Goal: Information Seeking & Learning: Learn about a topic

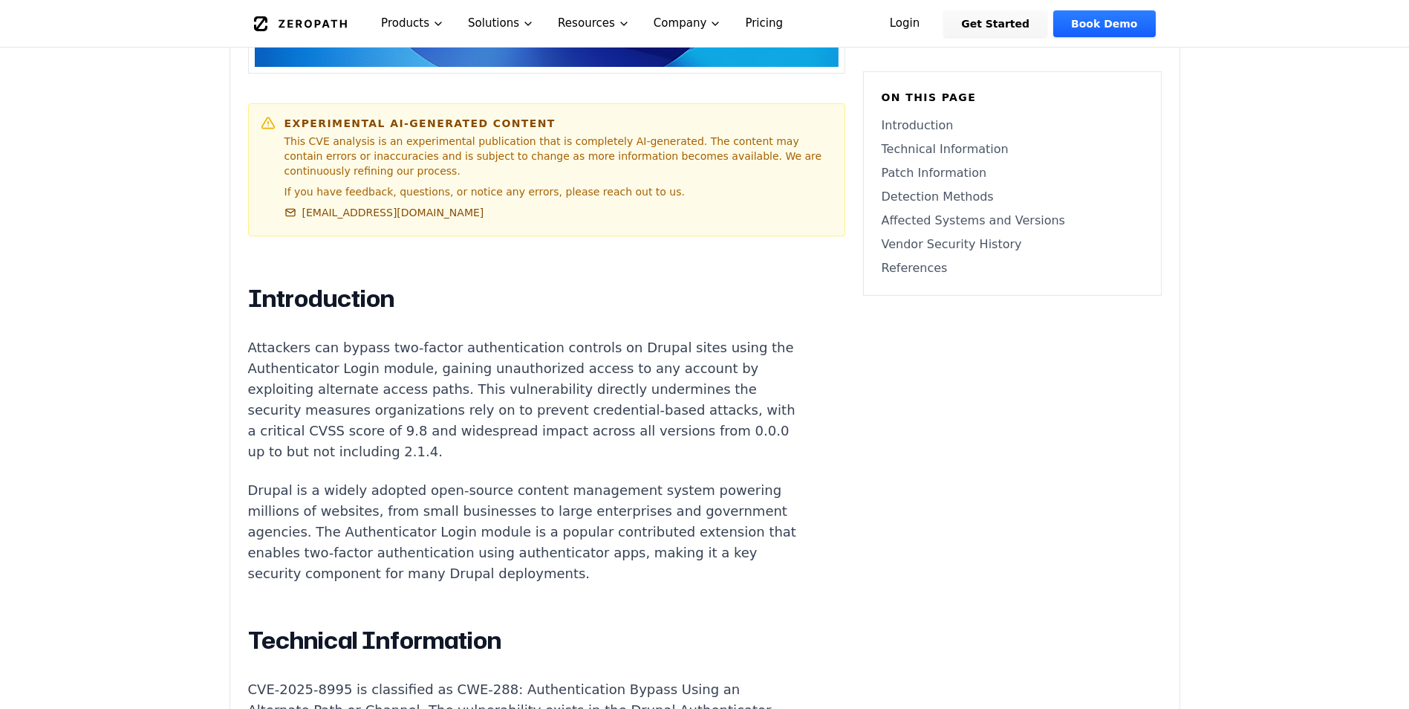
scroll to position [813, 0]
drag, startPoint x: 409, startPoint y: 344, endPoint x: 405, endPoint y: 393, distance: 49.2
click at [402, 395] on p "Attackers can bypass two-factor authentication controls on Drupal sites using t…" at bounding box center [524, 399] width 553 height 125
click at [398, 395] on p "Attackers can bypass two-factor authentication controls on Drupal sites using t…" at bounding box center [524, 399] width 553 height 125
drag, startPoint x: 471, startPoint y: 386, endPoint x: 501, endPoint y: 441, distance: 62.5
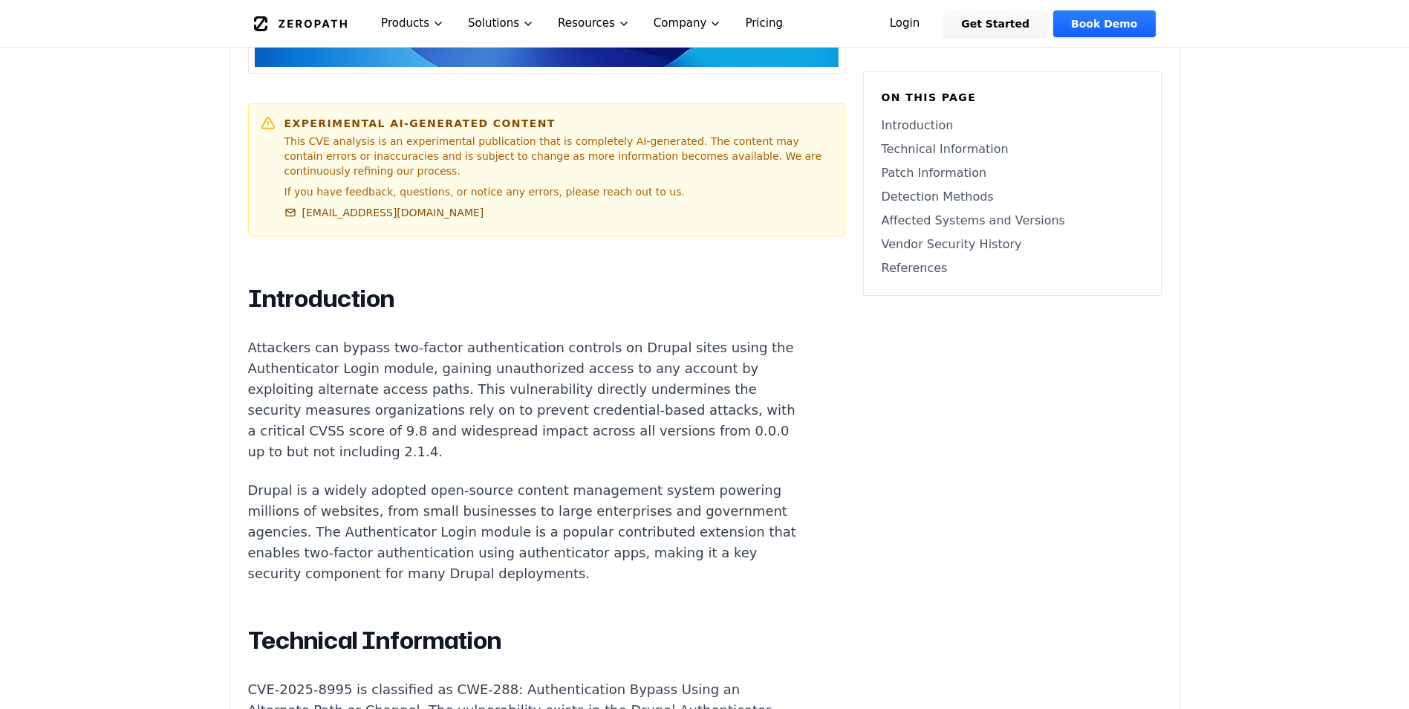
click at [501, 441] on p "Attackers can bypass two-factor authentication controls on Drupal sites using t…" at bounding box center [524, 399] width 553 height 125
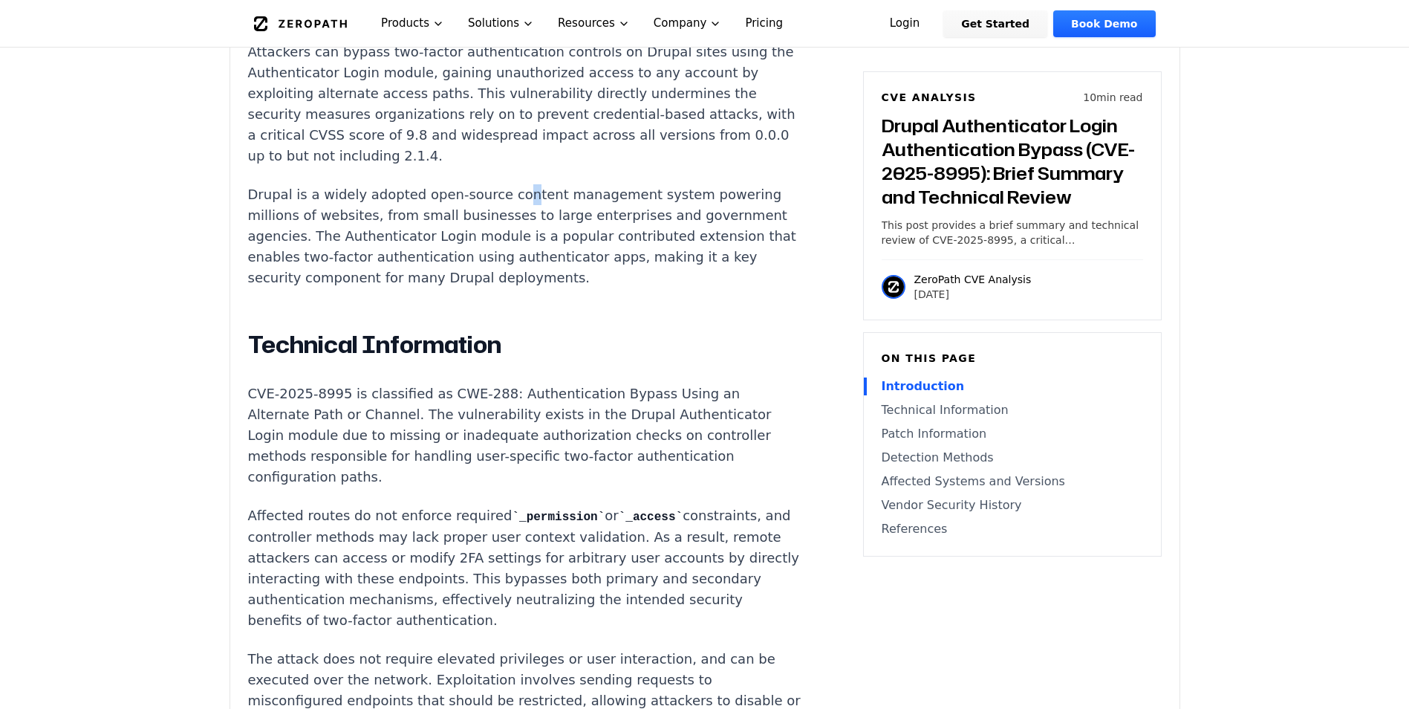
scroll to position [1257, 0]
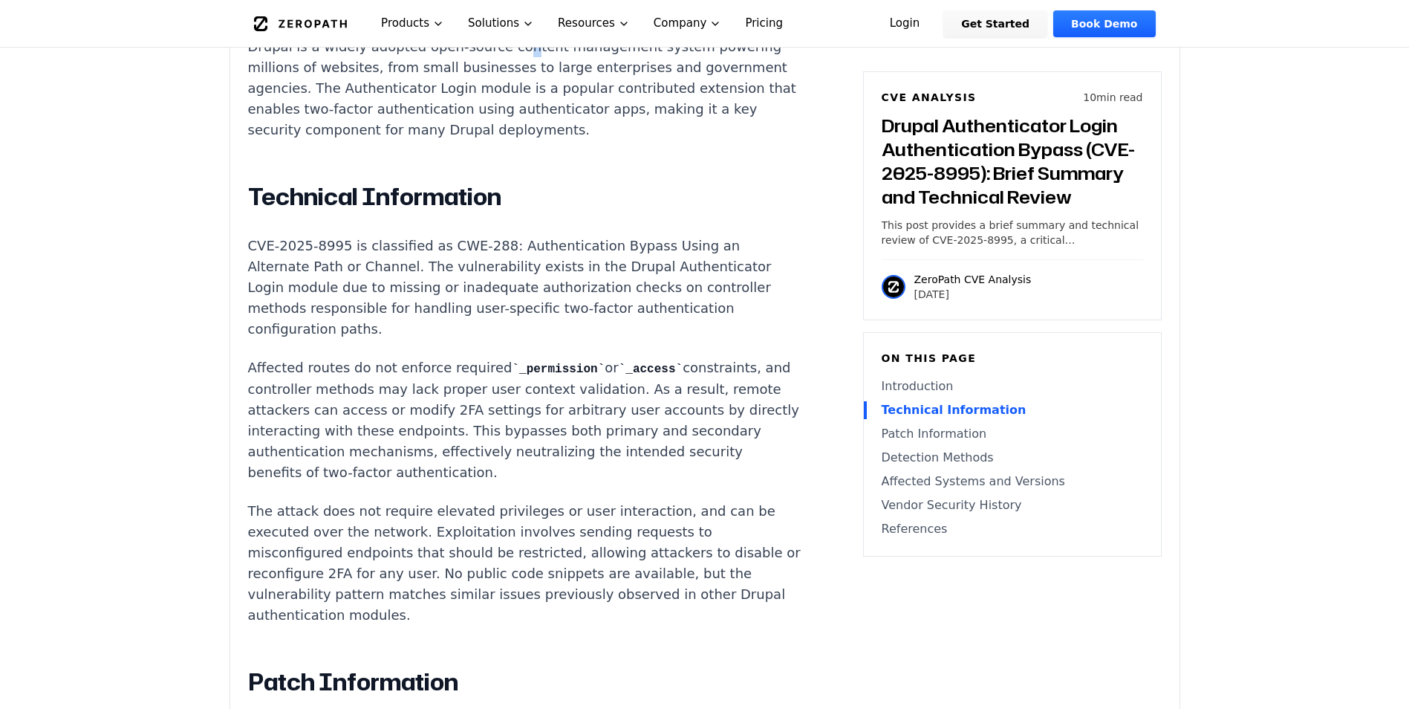
drag, startPoint x: 434, startPoint y: 272, endPoint x: 523, endPoint y: 276, distance: 89.3
click at [523, 276] on p "CVE-2025-8995 is classified as CWE-288: Authentication Bypass Using an Alternat…" at bounding box center [524, 287] width 553 height 104
click at [401, 300] on p "CVE-2025-8995 is classified as CWE-288: Authentication Bypass Using an Alternat…" at bounding box center [524, 287] width 553 height 104
drag, startPoint x: 342, startPoint y: 289, endPoint x: 388, endPoint y: 355, distance: 80.2
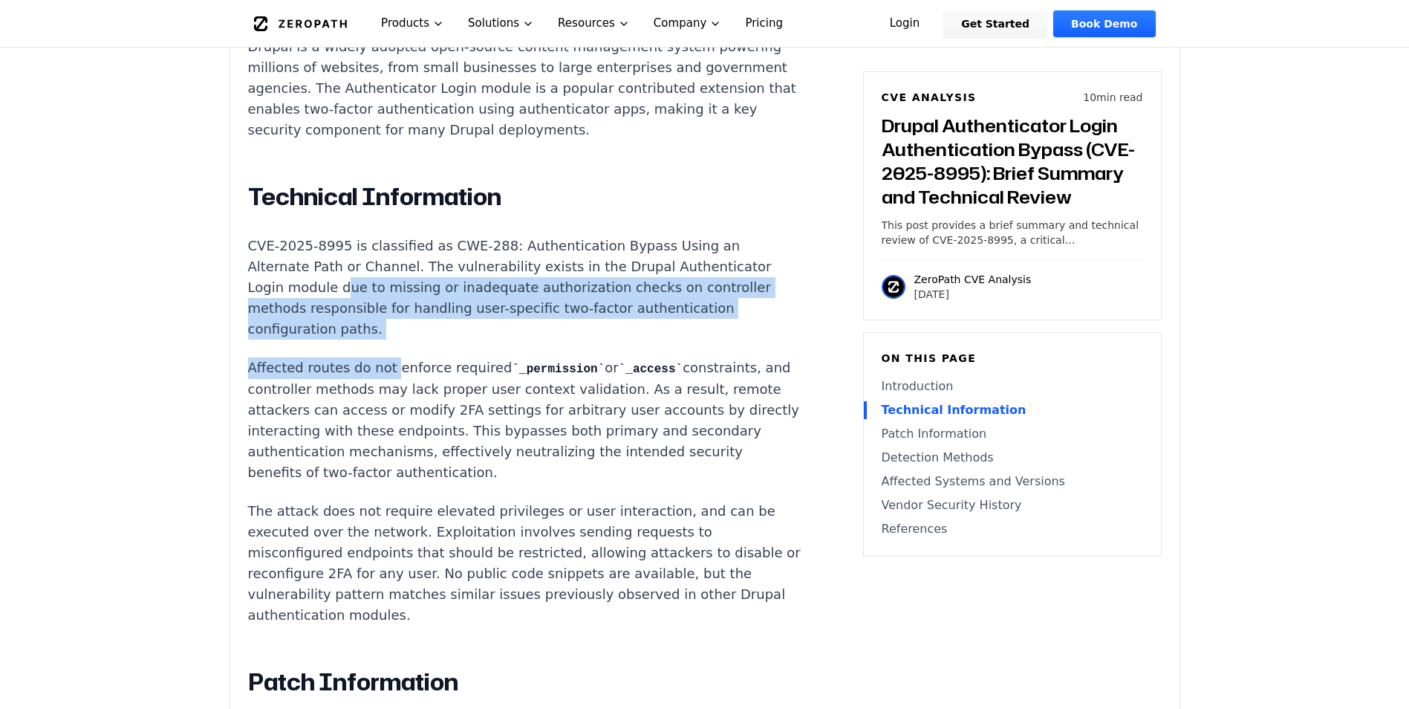
click at [354, 418] on p "Affected routes do not enforce required _permission or _access constraints, and…" at bounding box center [524, 420] width 553 height 126
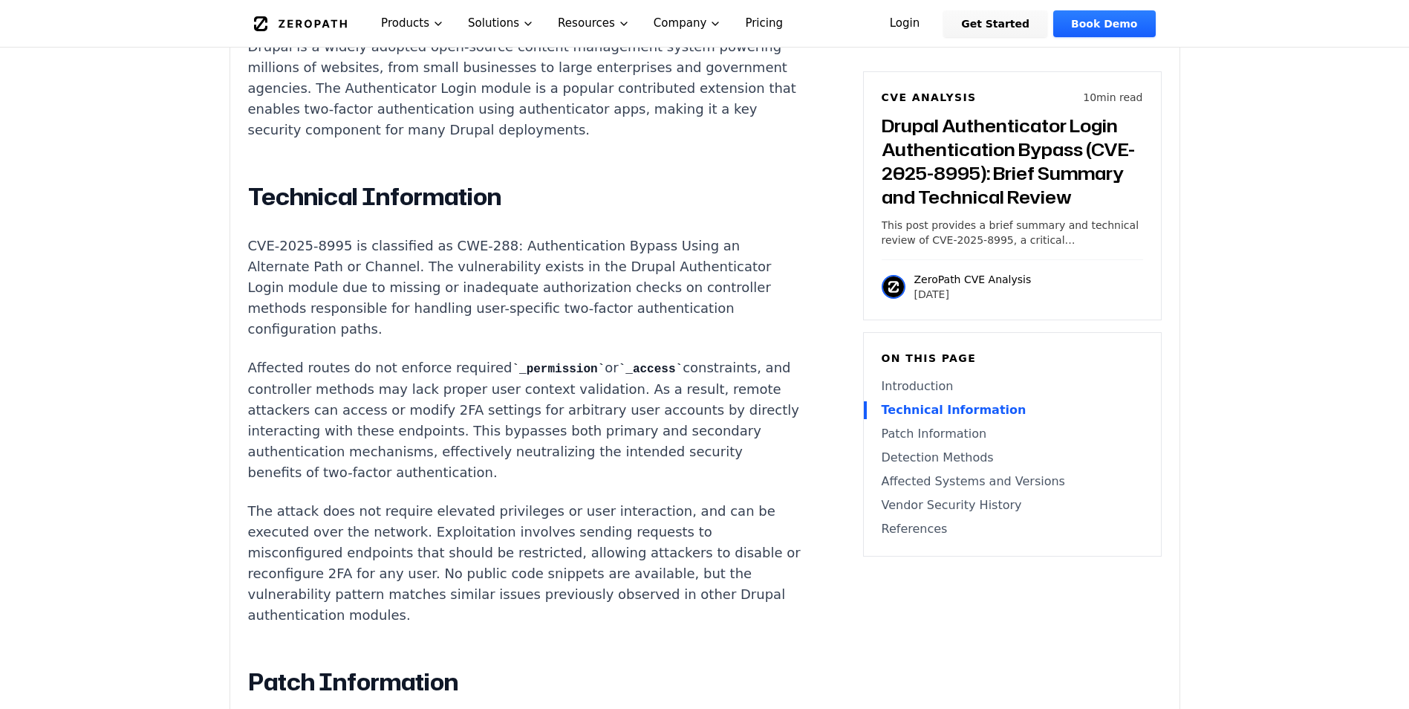
drag, startPoint x: 478, startPoint y: 412, endPoint x: 580, endPoint y: 441, distance: 105.6
click at [580, 441] on p "Affected routes do not enforce required _permission or _access constraints, and…" at bounding box center [524, 420] width 553 height 126
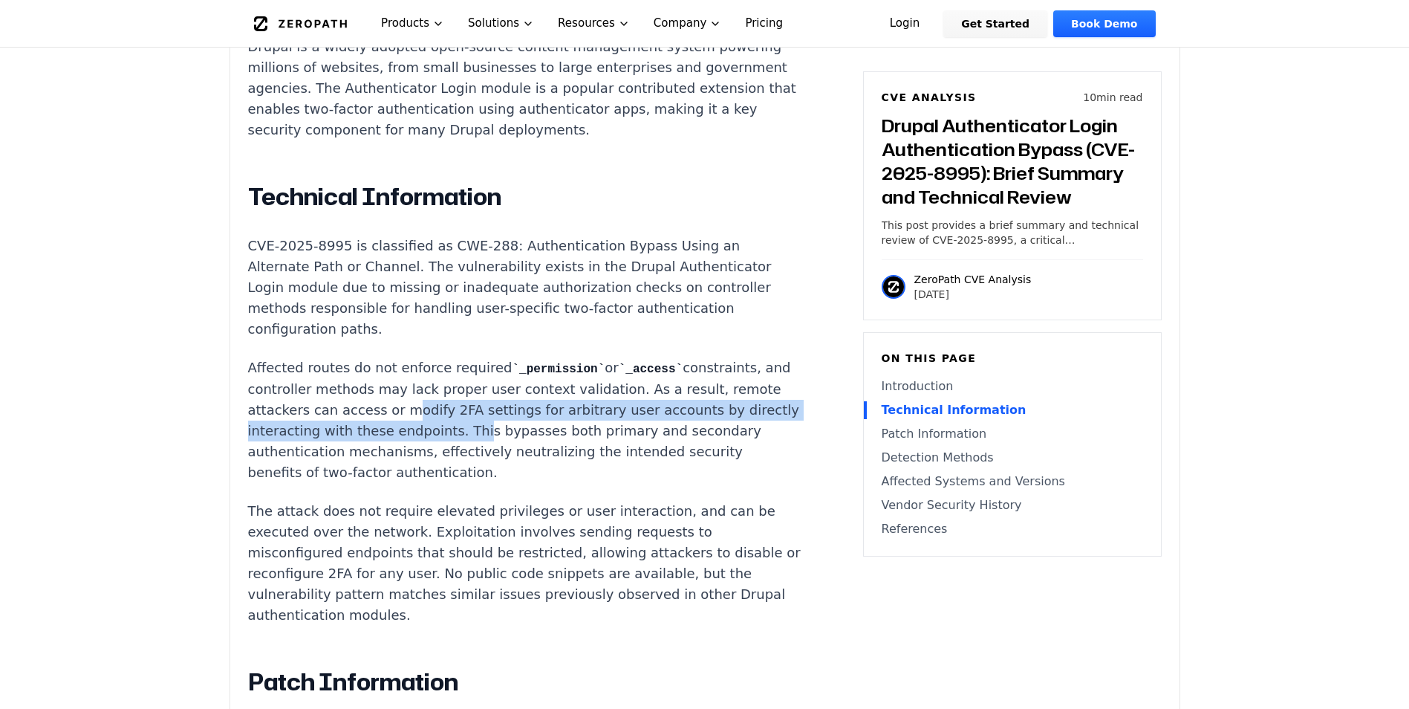
click at [455, 471] on p "Affected routes do not enforce required _permission or _access constraints, and…" at bounding box center [524, 420] width 553 height 126
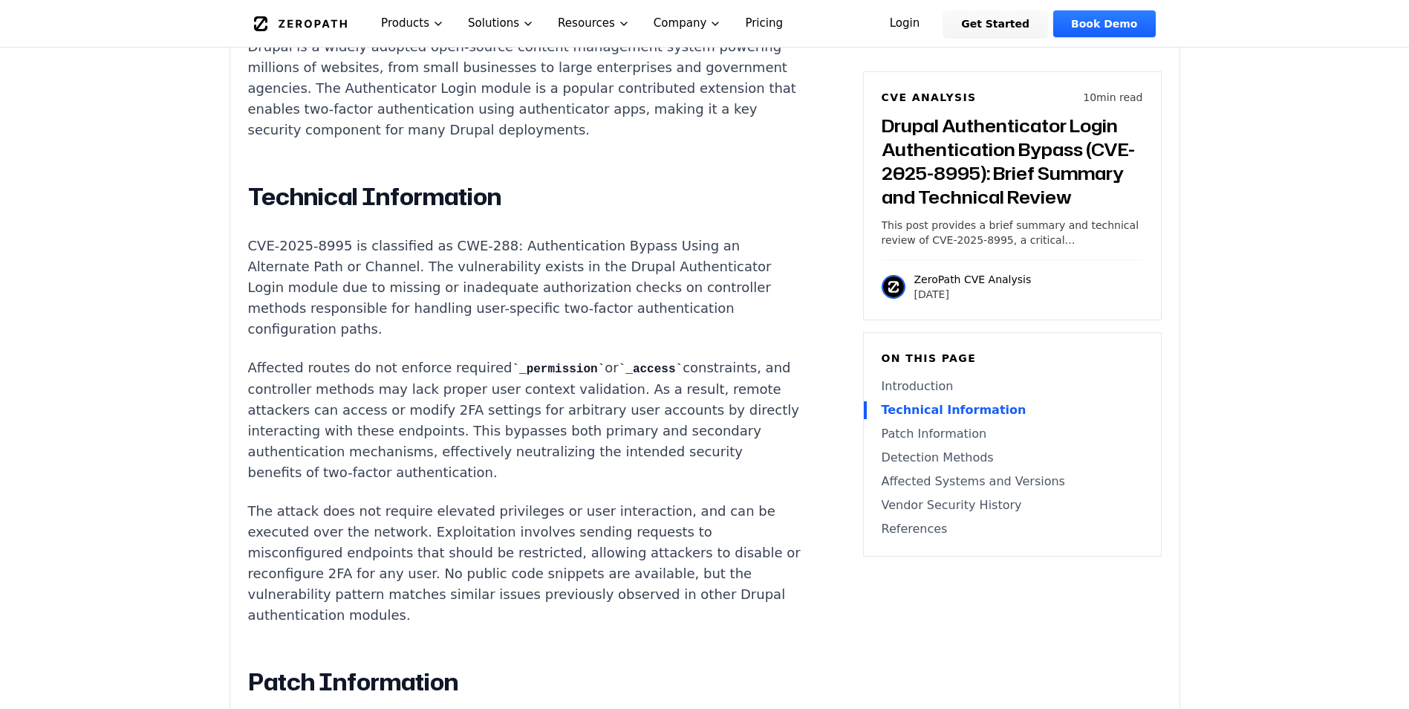
drag, startPoint x: 267, startPoint y: 512, endPoint x: 388, endPoint y: 513, distance: 120.3
click at [388, 513] on p "The attack does not require elevated privileges or user interaction, and can be…" at bounding box center [524, 563] width 553 height 125
click at [426, 527] on p "The attack does not require elevated privileges or user interaction, and can be…" at bounding box center [524, 563] width 553 height 125
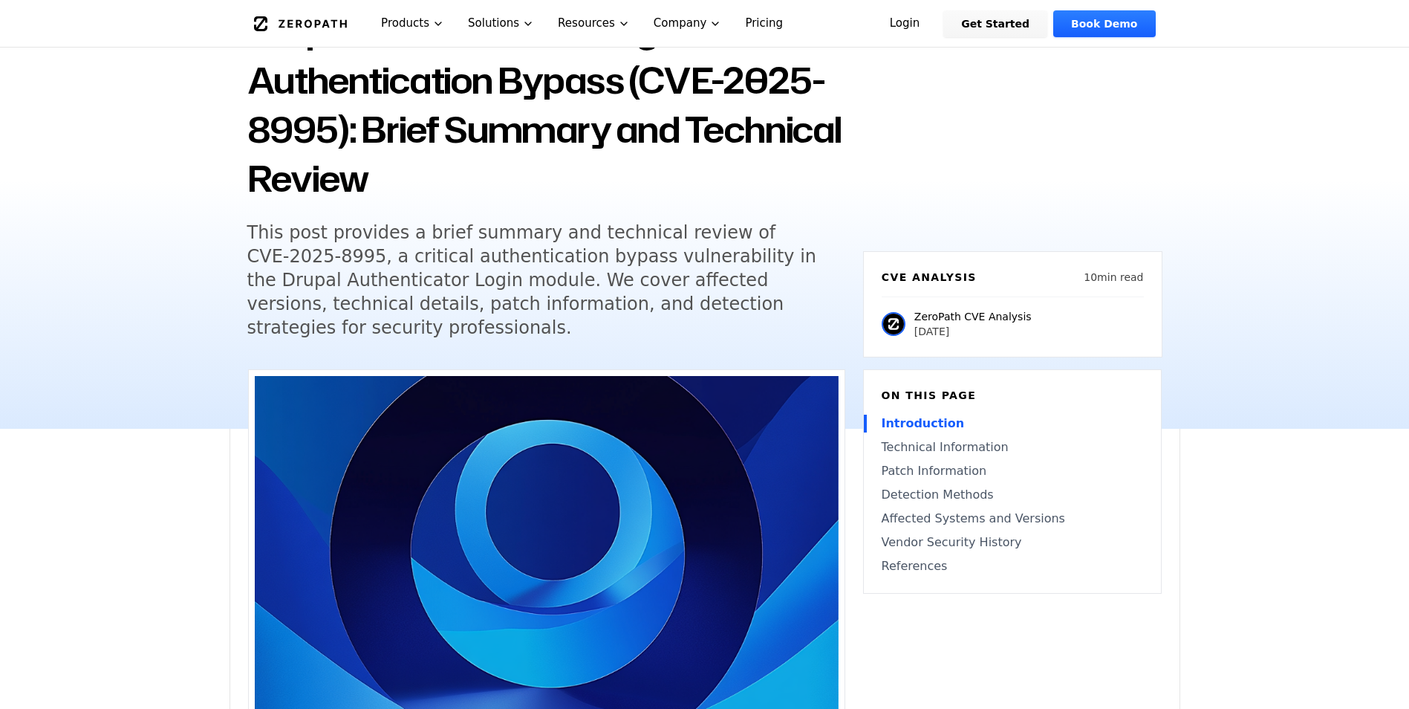
scroll to position [0, 0]
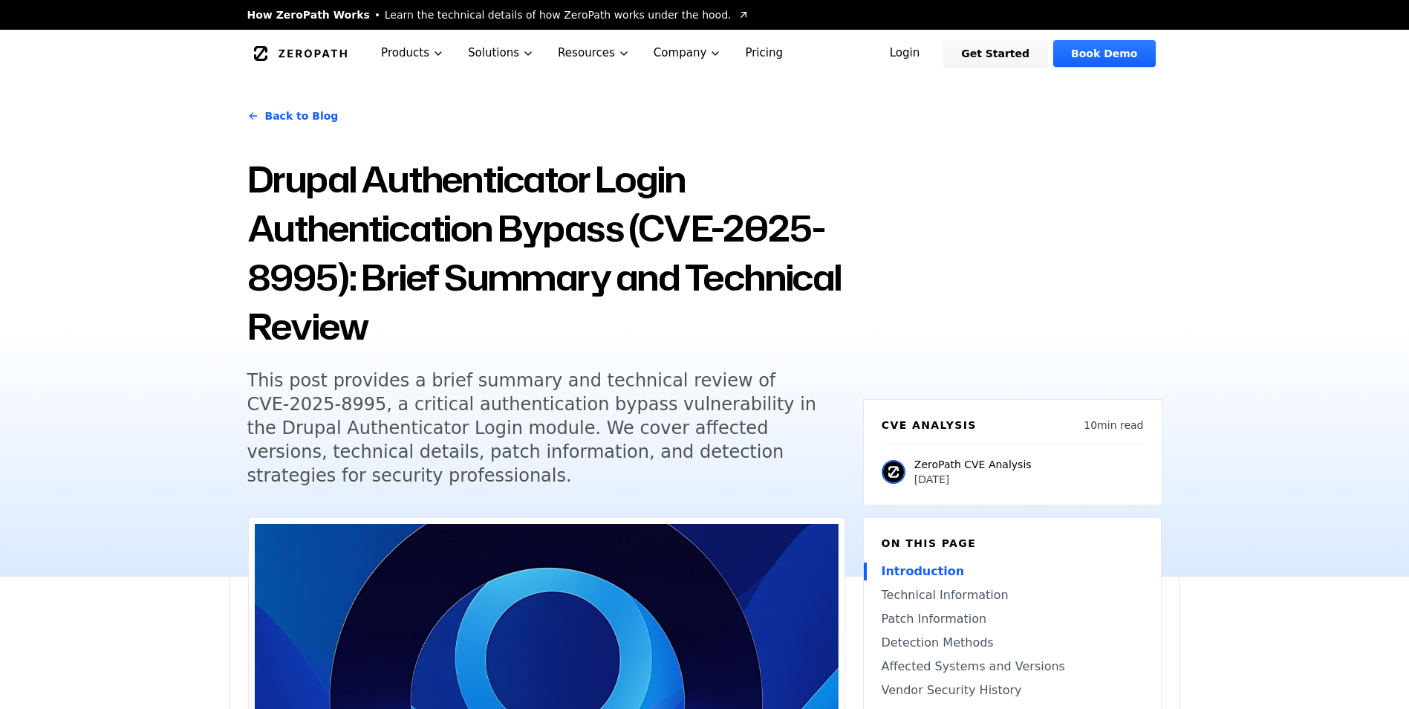
drag, startPoint x: 639, startPoint y: 230, endPoint x: 331, endPoint y: 263, distance: 309.3
click at [331, 263] on h1 "Drupal Authenticator Login Authentication Bypass (CVE-2025-8995): Brief Summary…" at bounding box center [546, 253] width 598 height 196
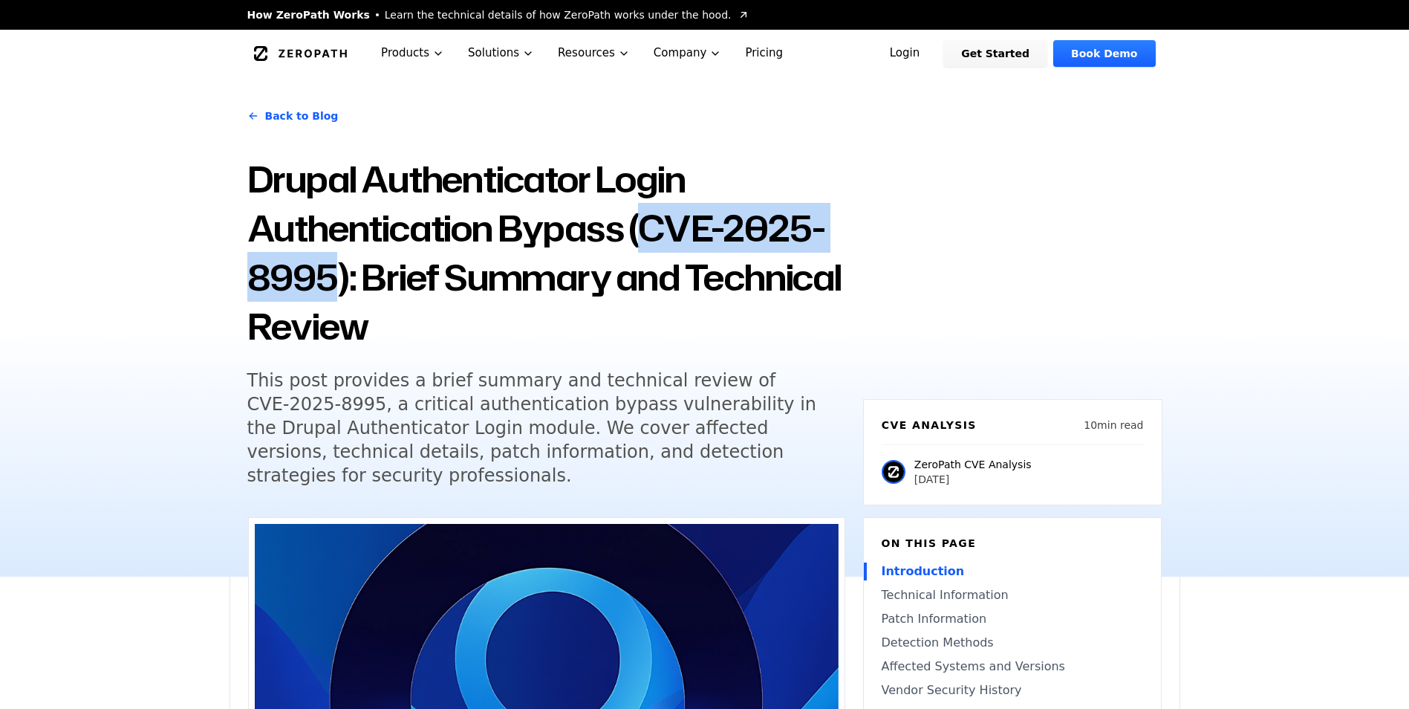
copy h1 "CVE-2025-8995"
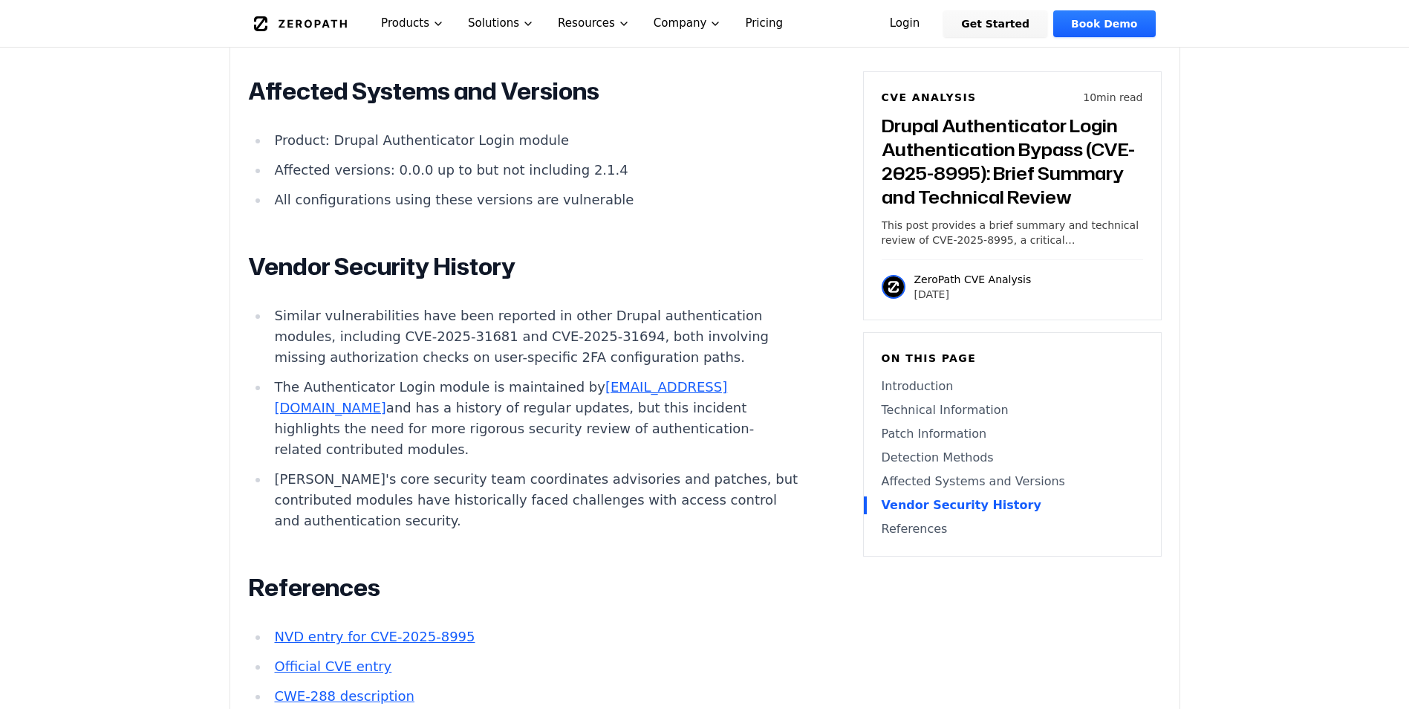
scroll to position [4067, 0]
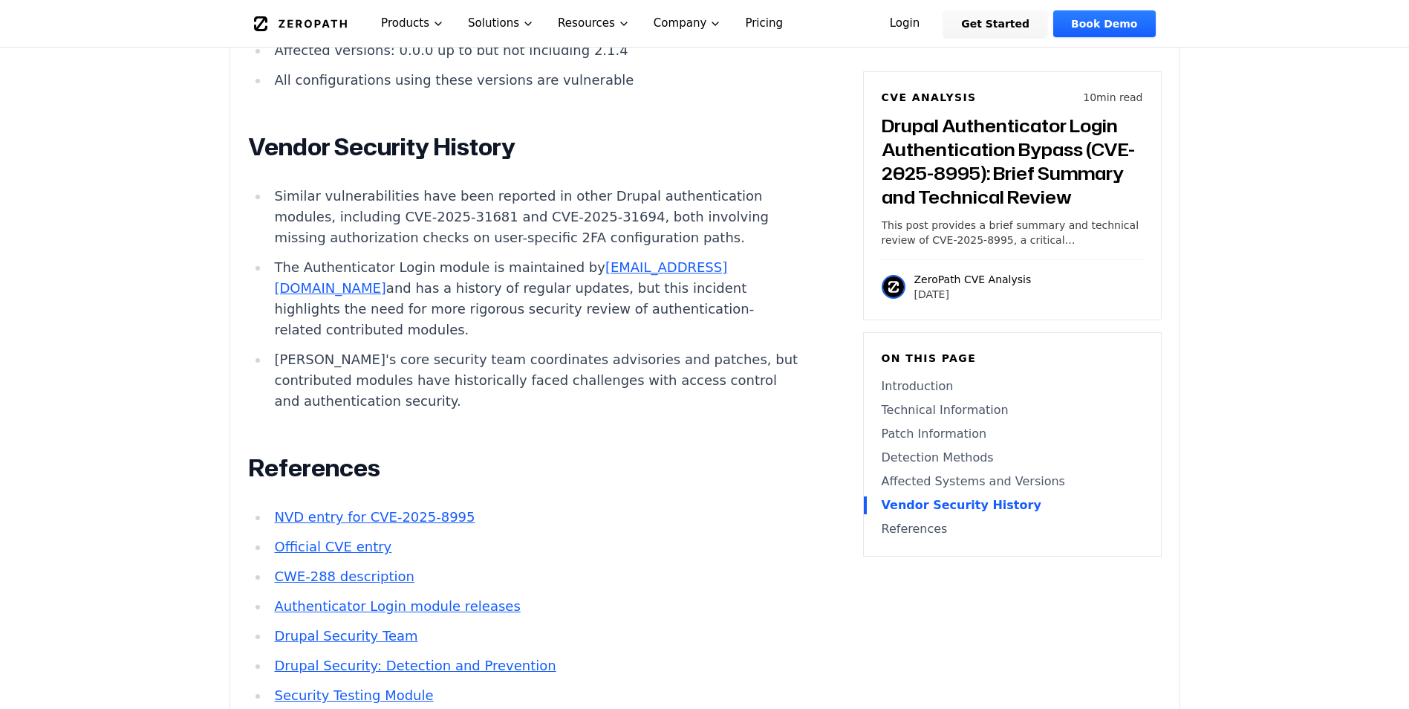
drag, startPoint x: 402, startPoint y: 273, endPoint x: 544, endPoint y: 284, distance: 142.3
click at [539, 248] on li "Similar vulnerabilities have been reported in other Drupal authentication modul…" at bounding box center [535, 217] width 532 height 62
click at [414, 319] on li "The Authenticator Login module is maintained by [EMAIL_ADDRESS][DOMAIN_NAME] an…" at bounding box center [535, 298] width 532 height 83
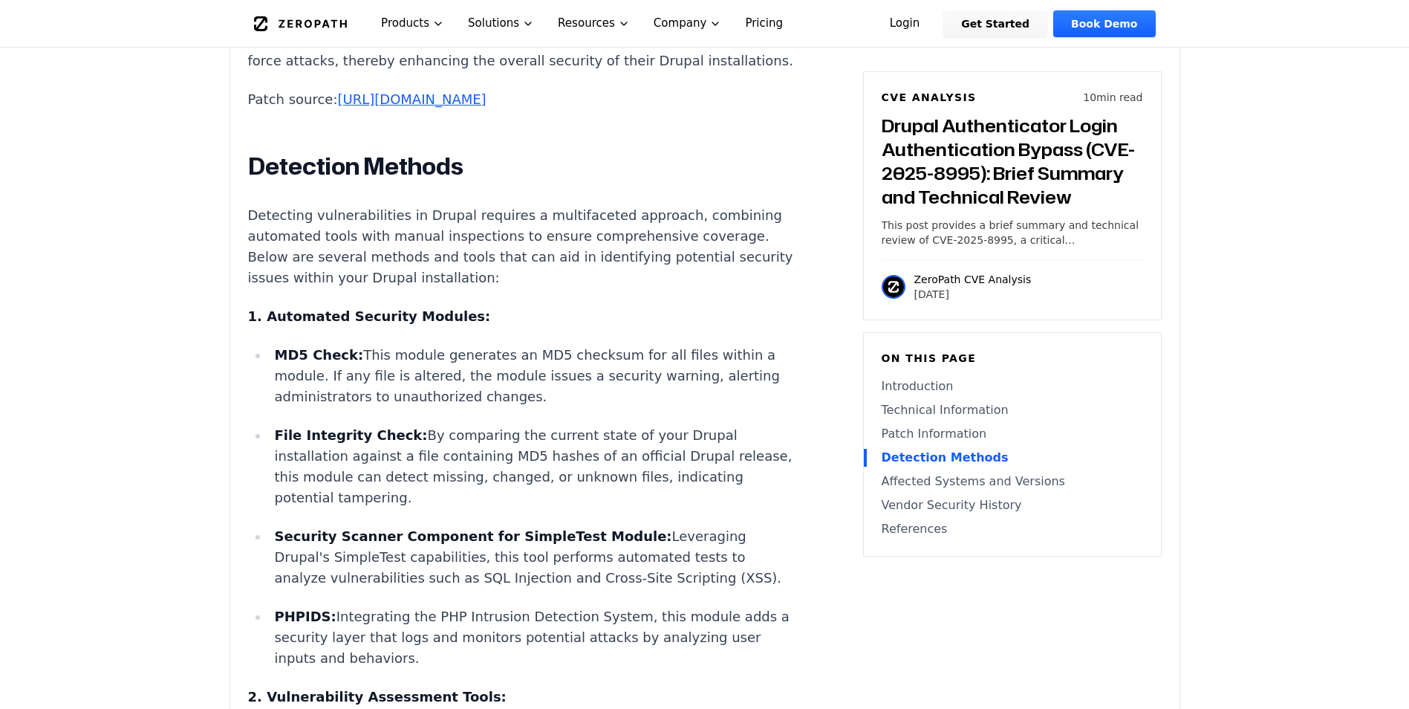
click at [926, 406] on link "Technical Information" at bounding box center [1012, 410] width 261 height 18
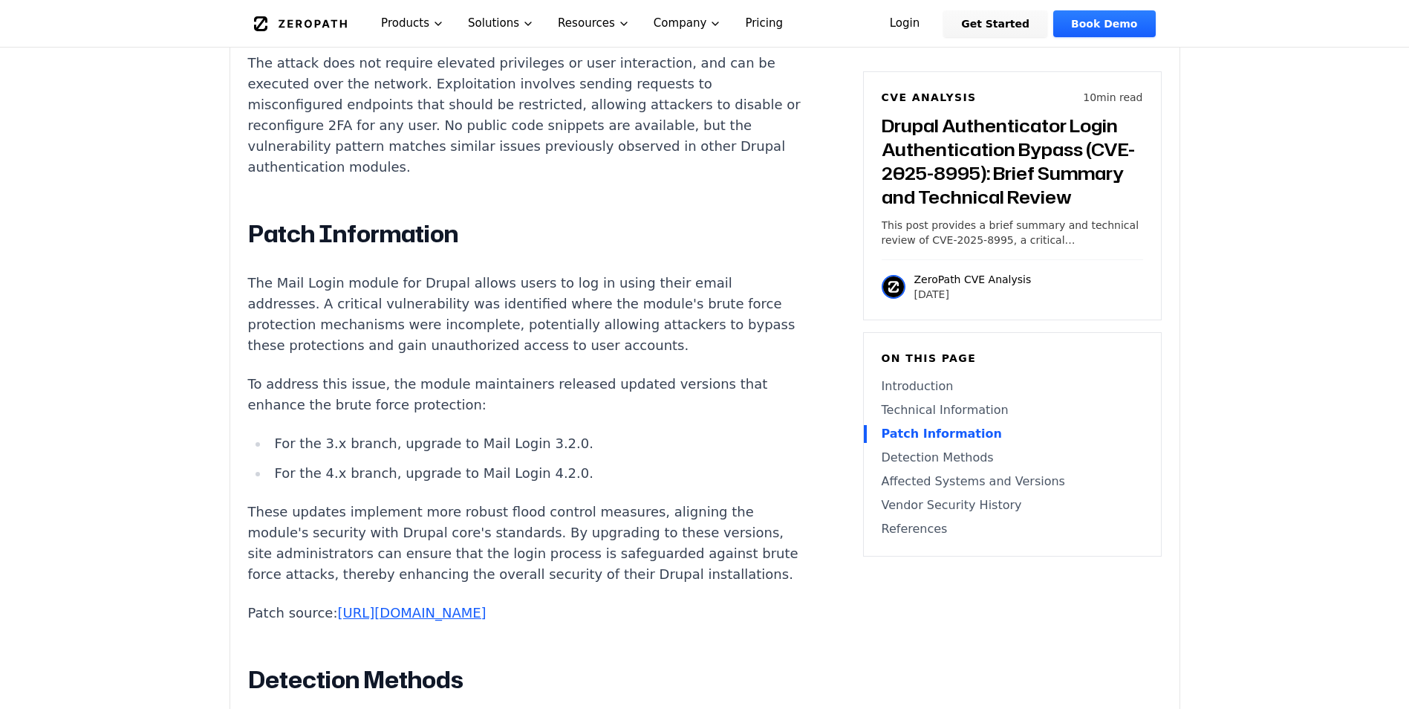
scroll to position [1363, 0]
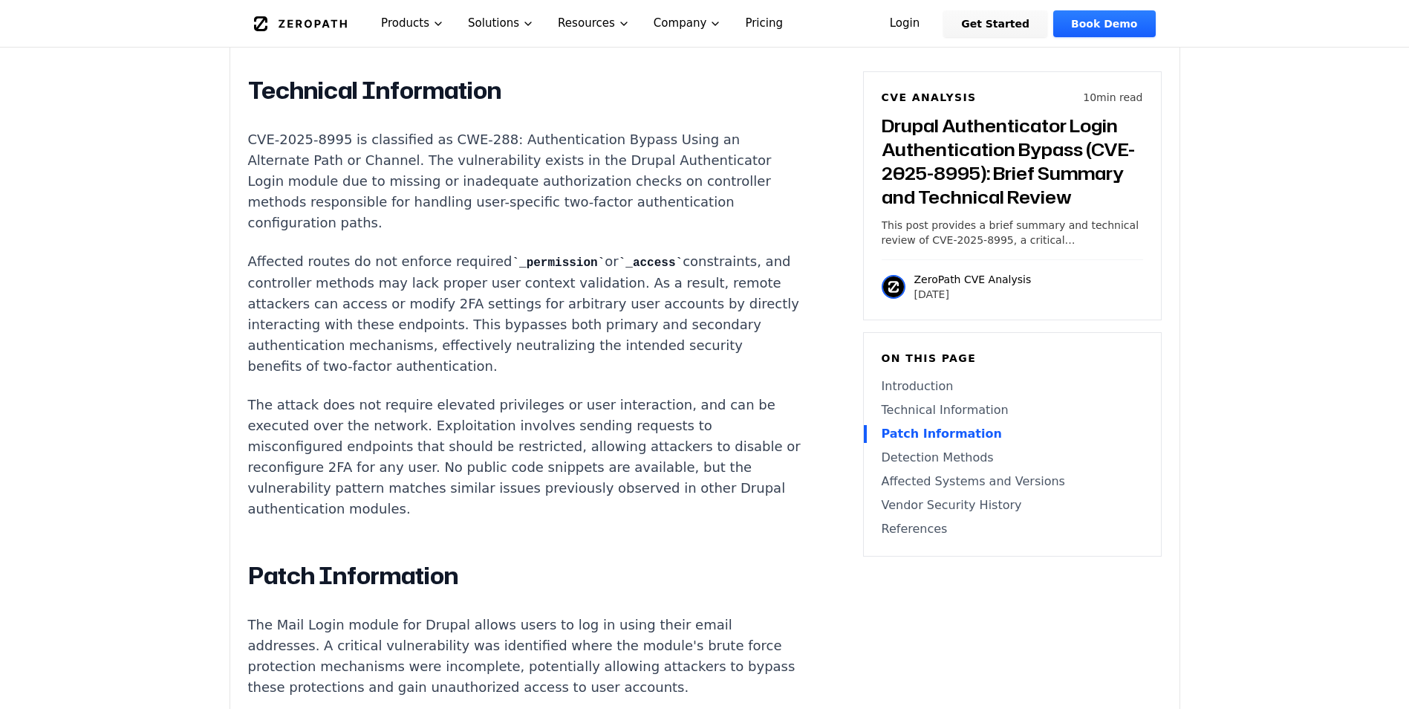
drag, startPoint x: 251, startPoint y: 139, endPoint x: 723, endPoint y: 511, distance: 600.9
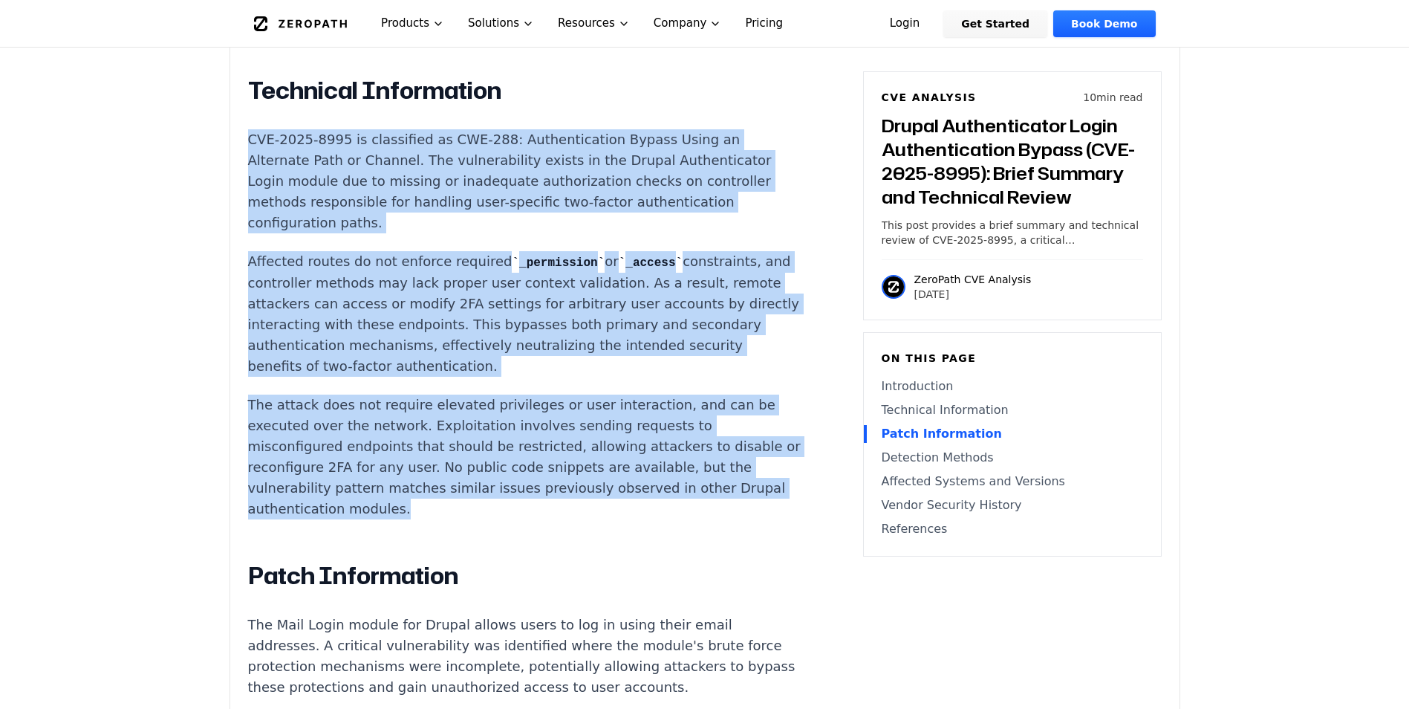
drag, startPoint x: 723, startPoint y: 511, endPoint x: 449, endPoint y: 424, distance: 286.9
